Goal: Navigation & Orientation: Go to known website

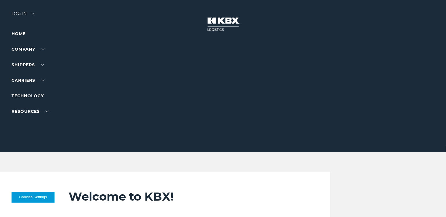
click at [22, 12] on div "Log in" at bounding box center [23, 16] width 23 height 8
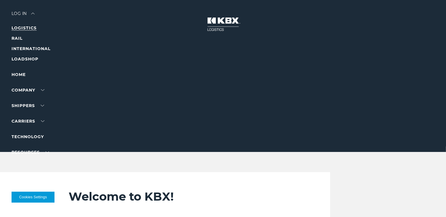
click at [20, 27] on link "LOGISTICS" at bounding box center [24, 27] width 25 height 5
click at [24, 12] on div "Log in" at bounding box center [23, 16] width 23 height 8
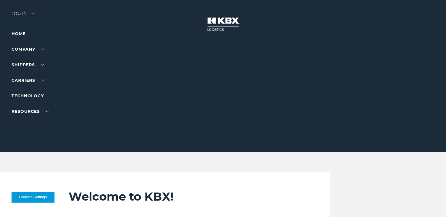
click at [22, 12] on div "Log in" at bounding box center [23, 16] width 23 height 8
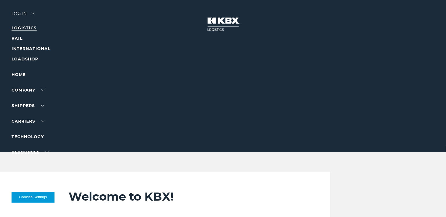
click at [18, 28] on link "LOGISTICS" at bounding box center [24, 27] width 25 height 5
click at [22, 12] on div "Log in" at bounding box center [23, 16] width 23 height 8
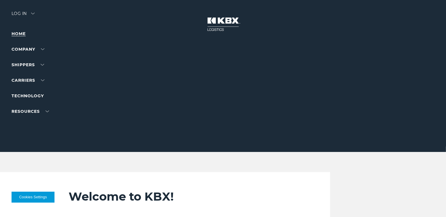
click at [20, 34] on link "Home" at bounding box center [19, 33] width 14 height 5
click at [24, 15] on div "Log in" at bounding box center [23, 16] width 23 height 8
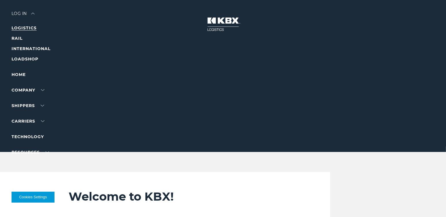
click at [26, 29] on link "LOGISTICS" at bounding box center [24, 27] width 25 height 5
